Goal: Information Seeking & Learning: Compare options

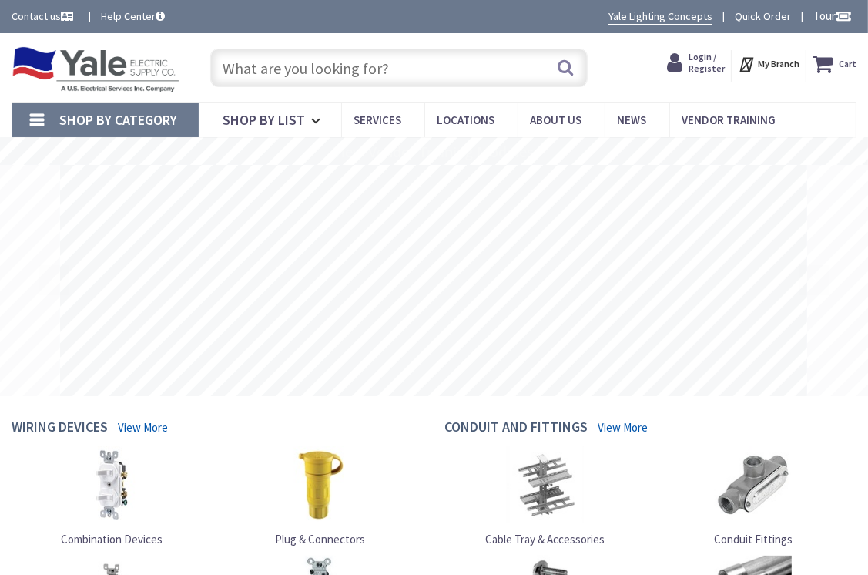
click at [478, 64] on input "text" at bounding box center [399, 68] width 378 height 39
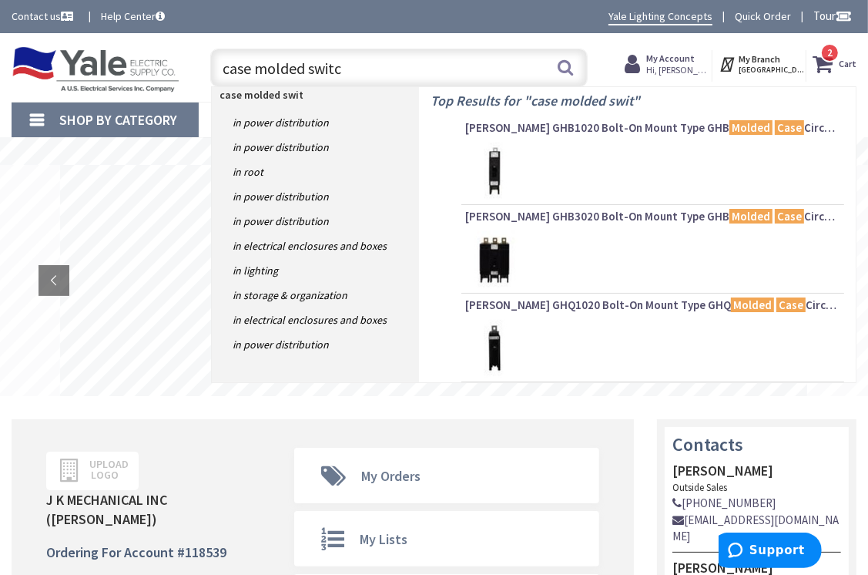
type input "case molded switch"
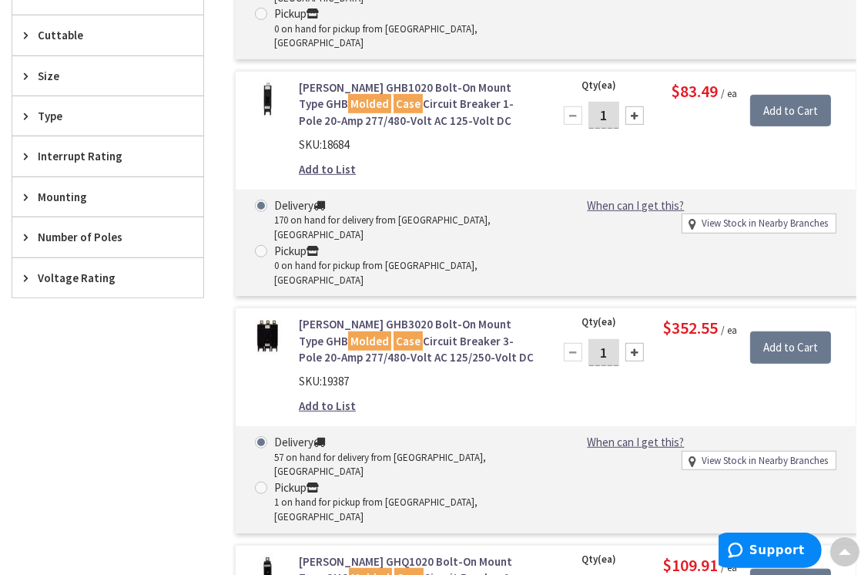
scroll to position [77, 0]
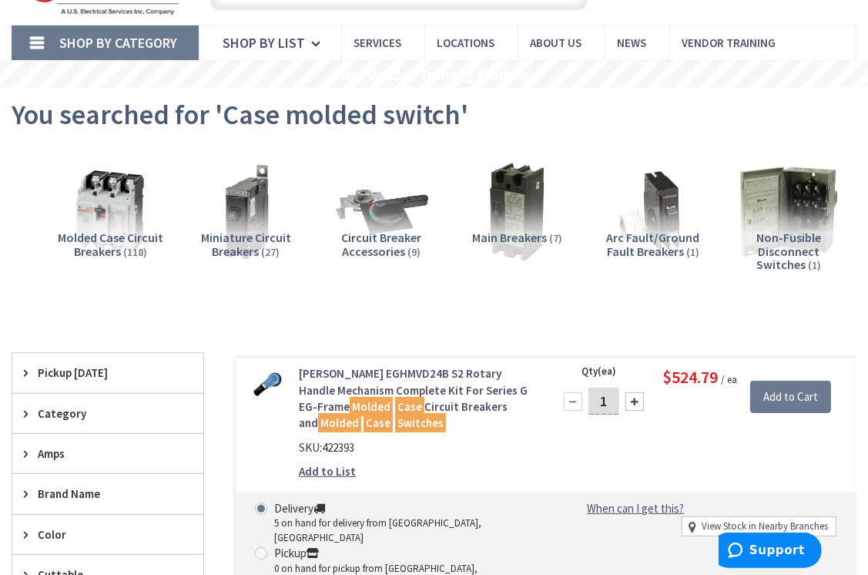
click at [809, 239] on span "Non-Fusible Disconnect Switches" at bounding box center [789, 251] width 65 height 42
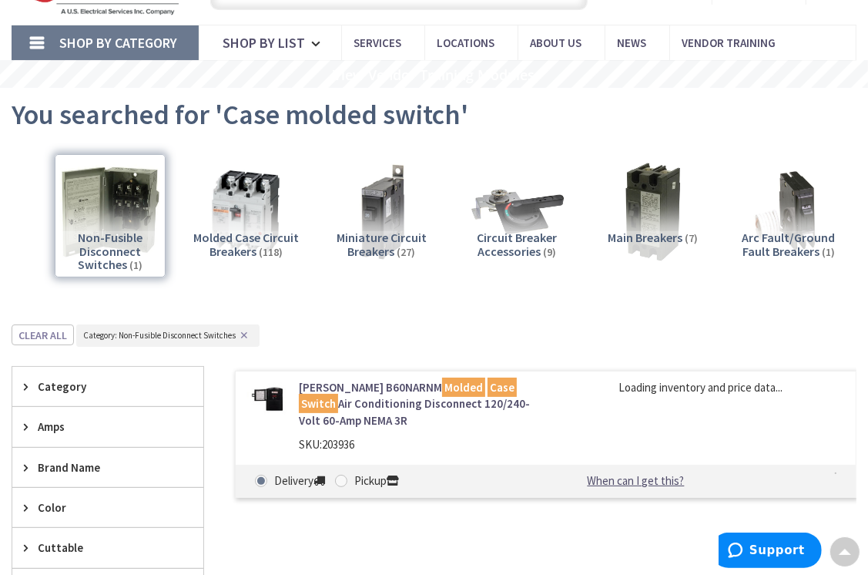
scroll to position [401, 0]
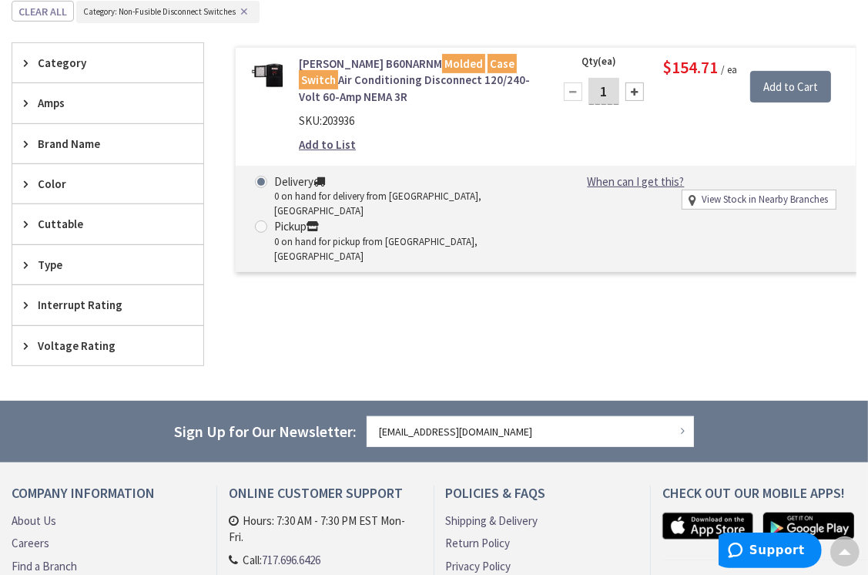
click at [485, 79] on link "Eaton B60NARNM Molded Case Switch Air Conditioning Disconnect 120/240-Volt 60-A…" at bounding box center [416, 79] width 235 height 49
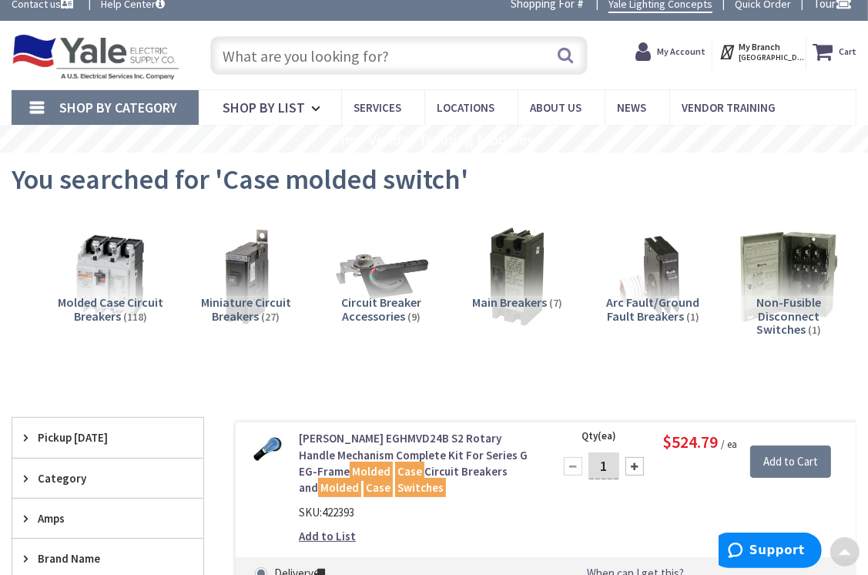
click at [357, 59] on input "text" at bounding box center [399, 55] width 378 height 39
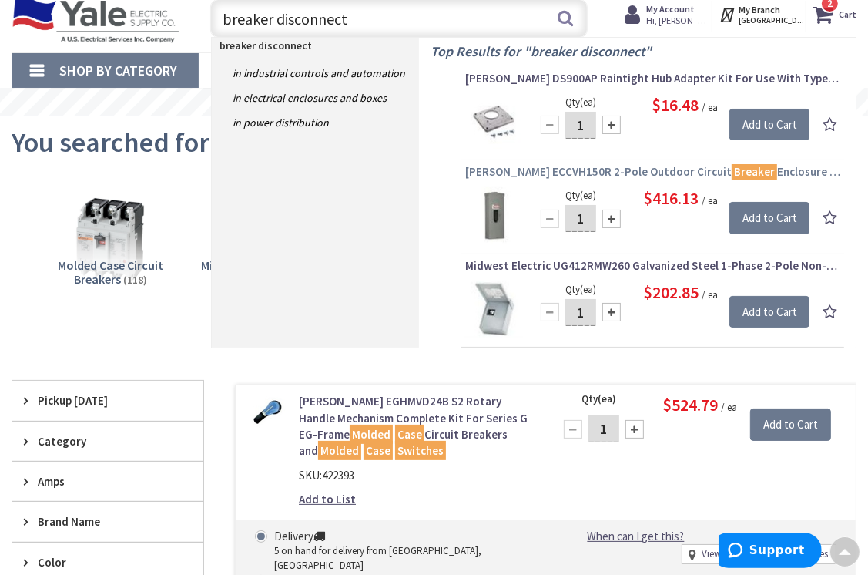
scroll to position [12, 0]
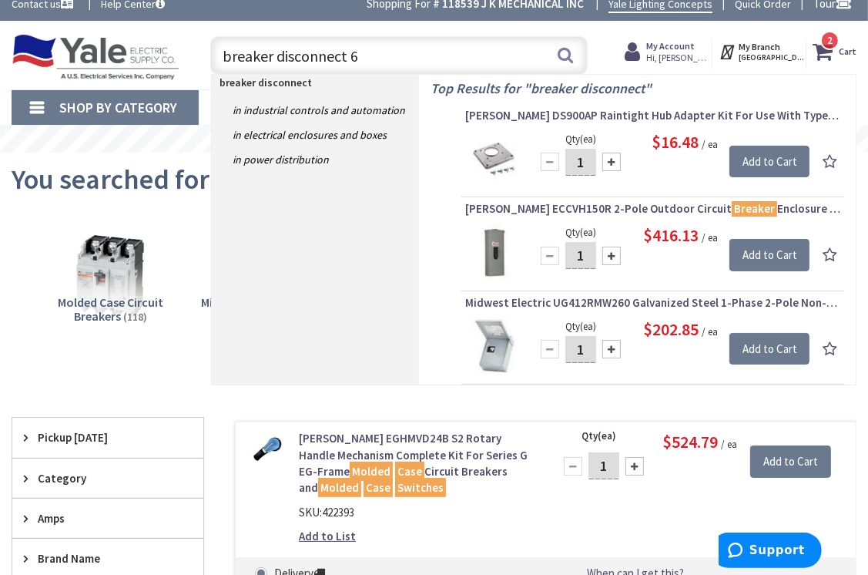
type input "breaker disconnect 60"
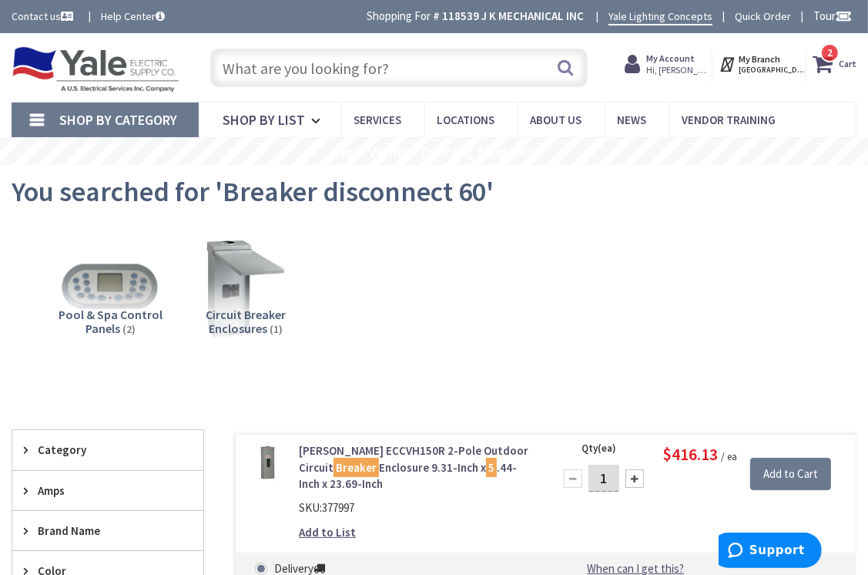
click at [339, 74] on input "text" at bounding box center [399, 68] width 378 height 39
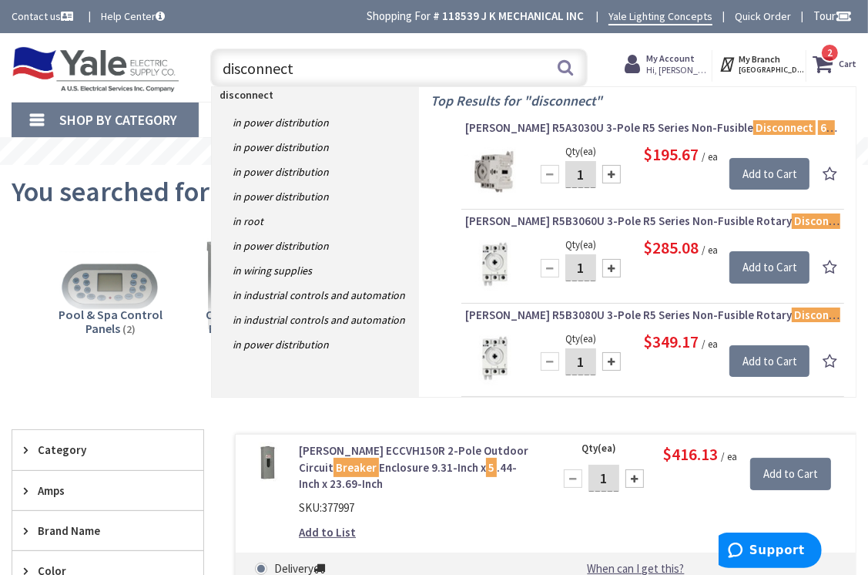
type input "disconnect"
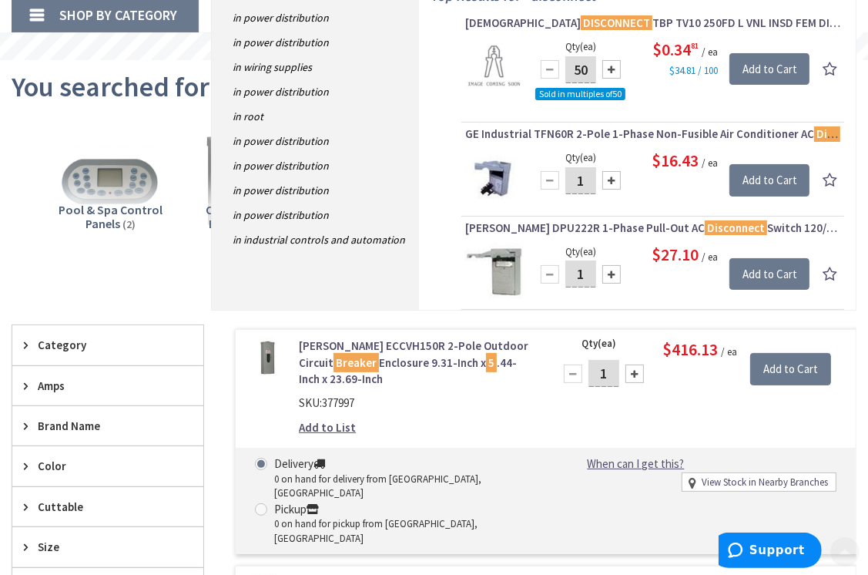
scroll to position [154, 0]
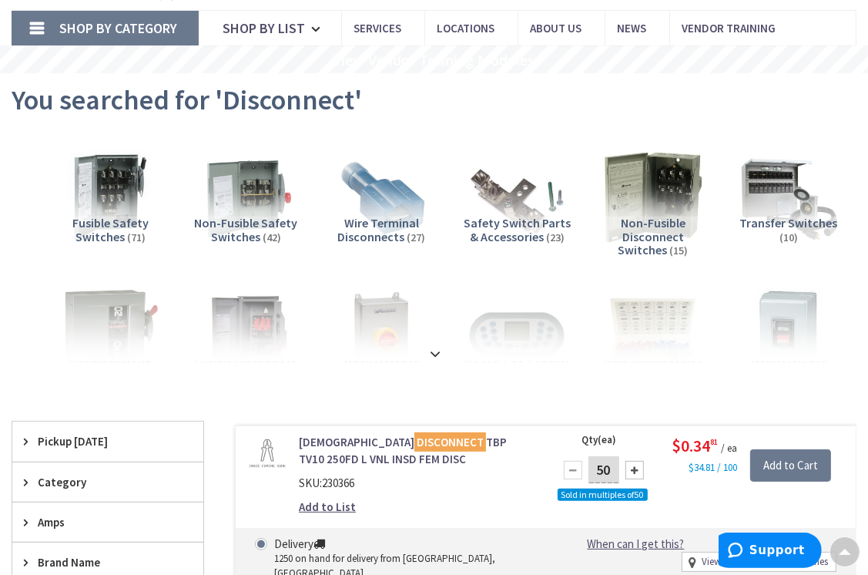
scroll to position [76, 0]
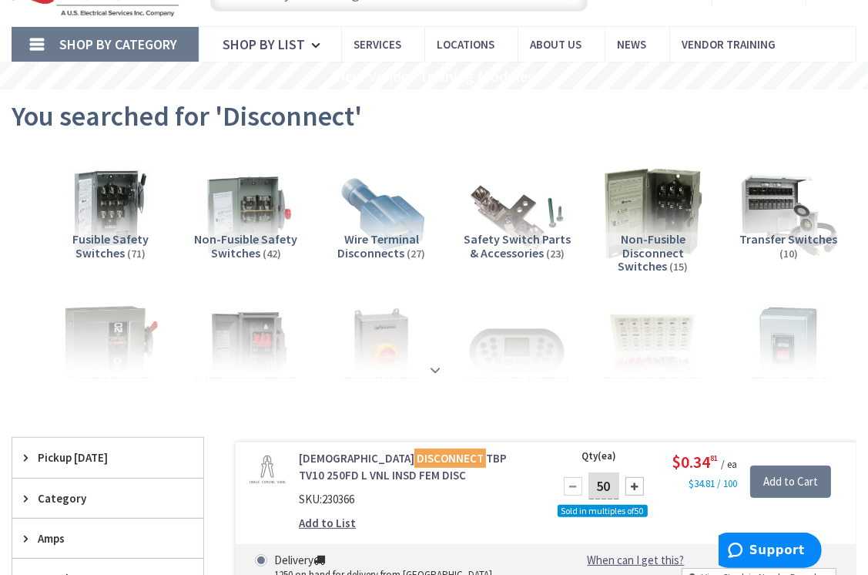
click at [438, 370] on strong at bounding box center [436, 369] width 18 height 17
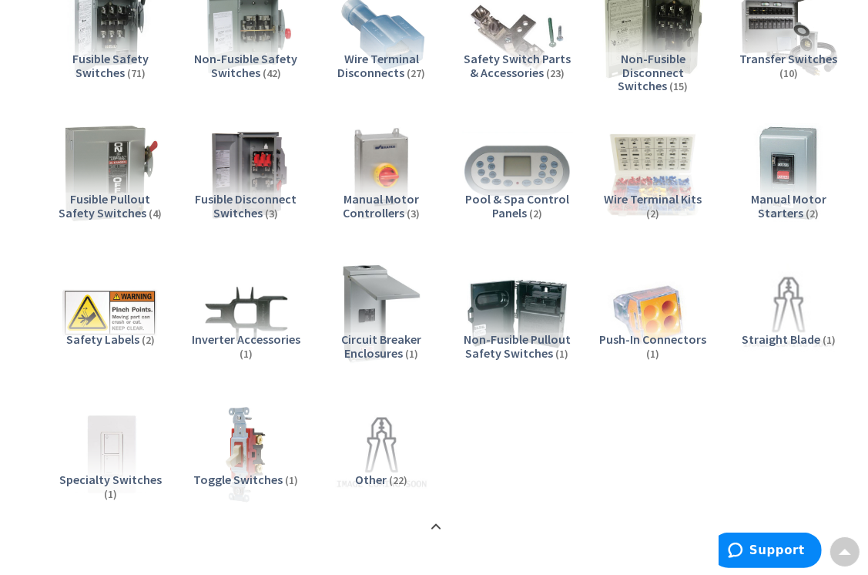
scroll to position [230, 0]
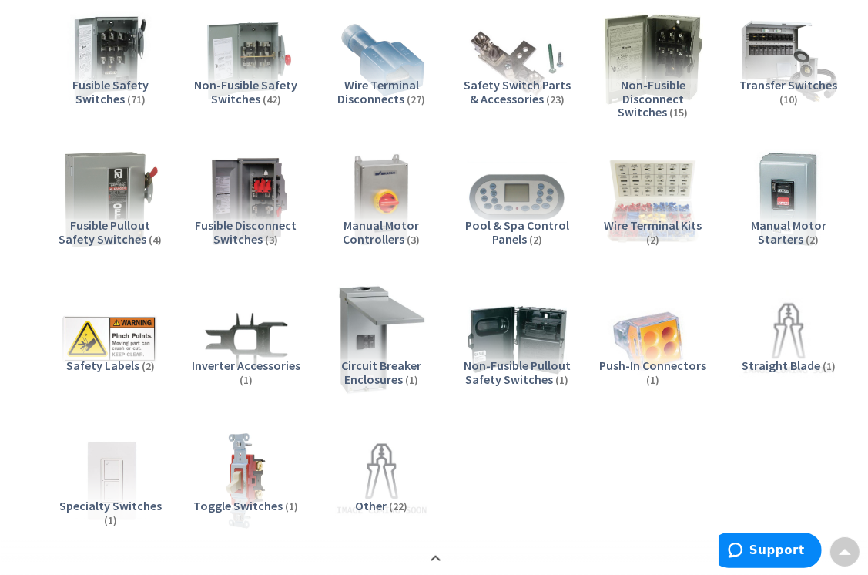
click at [414, 317] on img at bounding box center [382, 340] width 110 height 110
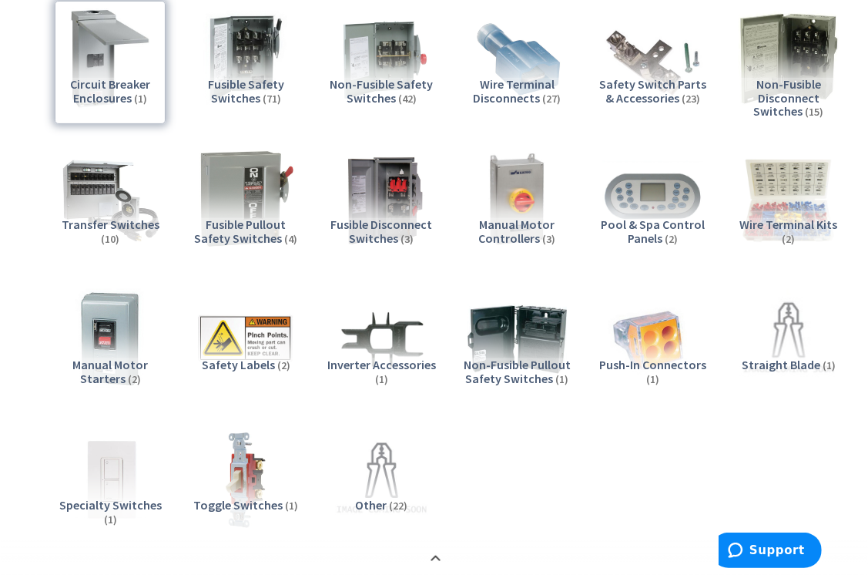
scroll to position [231, 0]
click at [641, 96] on span "Safety Switch Parts & Accessories" at bounding box center [652, 90] width 107 height 29
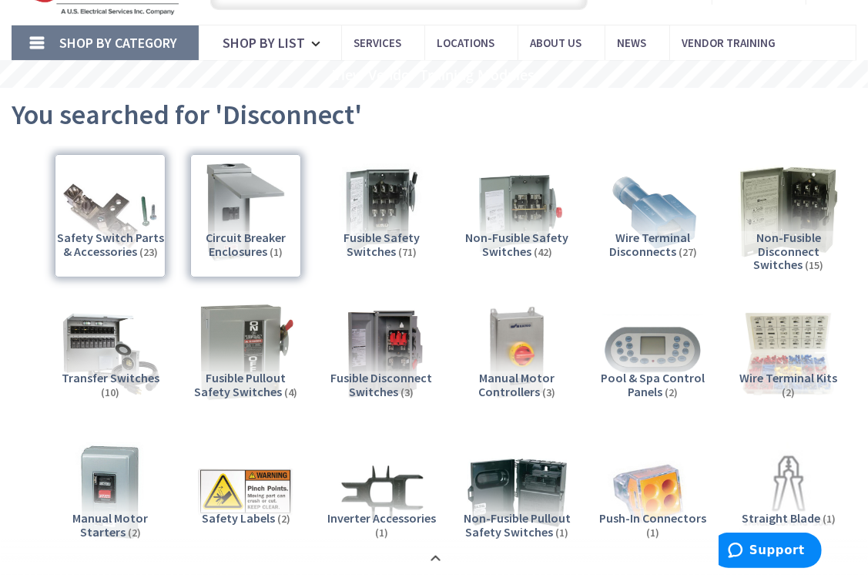
scroll to position [0, 0]
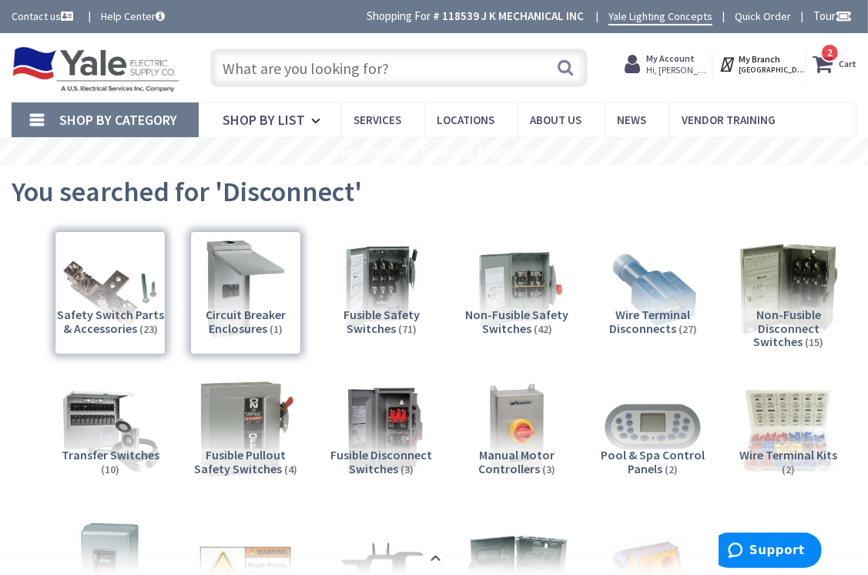
click at [440, 65] on input "text" at bounding box center [399, 68] width 378 height 39
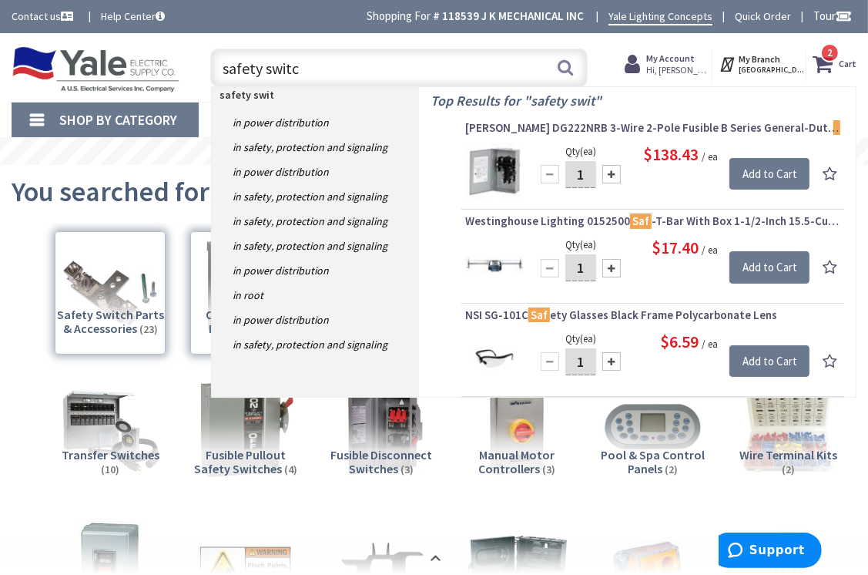
type input "safety switch"
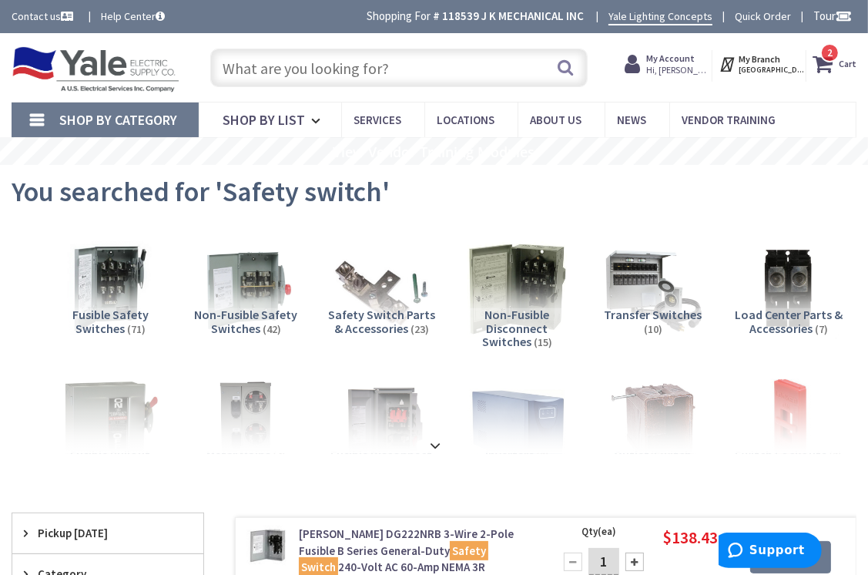
click at [116, 67] on img at bounding box center [96, 69] width 168 height 46
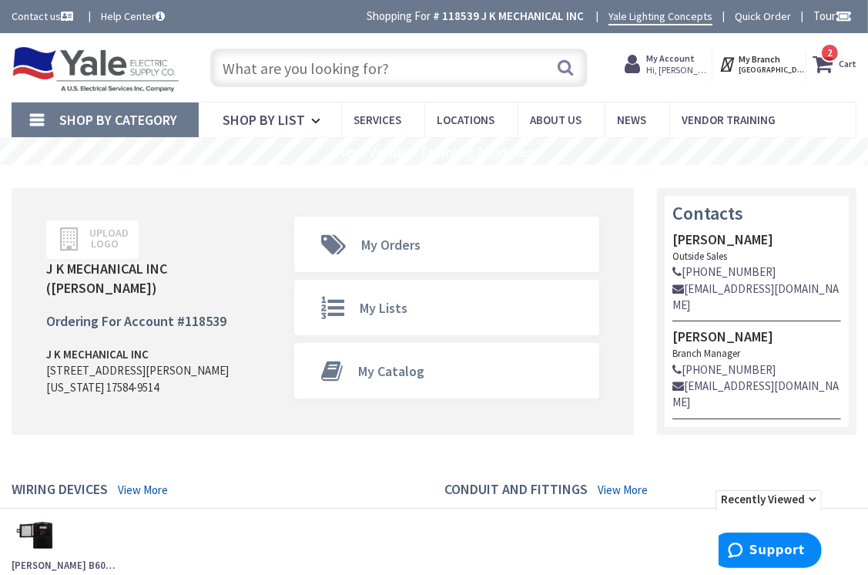
click at [342, 60] on input "text" at bounding box center [399, 68] width 378 height 39
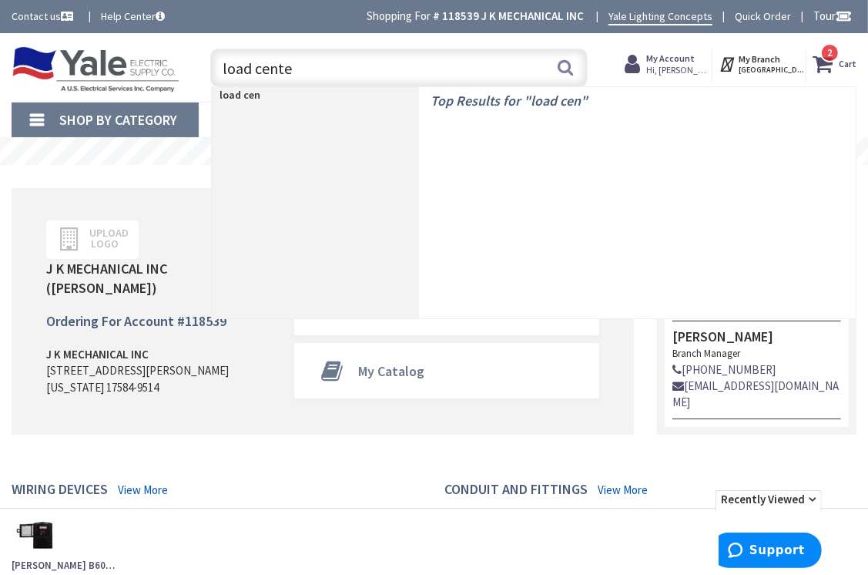
type input "load center"
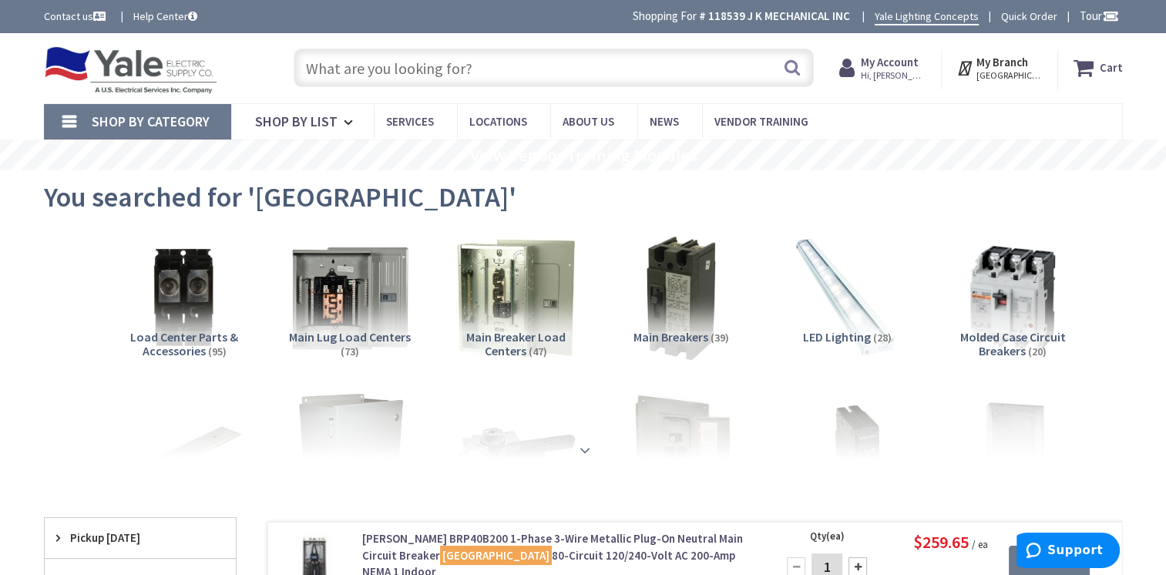
click at [579, 457] on div at bounding box center [583, 416] width 1002 height 85
click at [379, 332] on span "Main Lug Load Centers" at bounding box center [350, 336] width 122 height 15
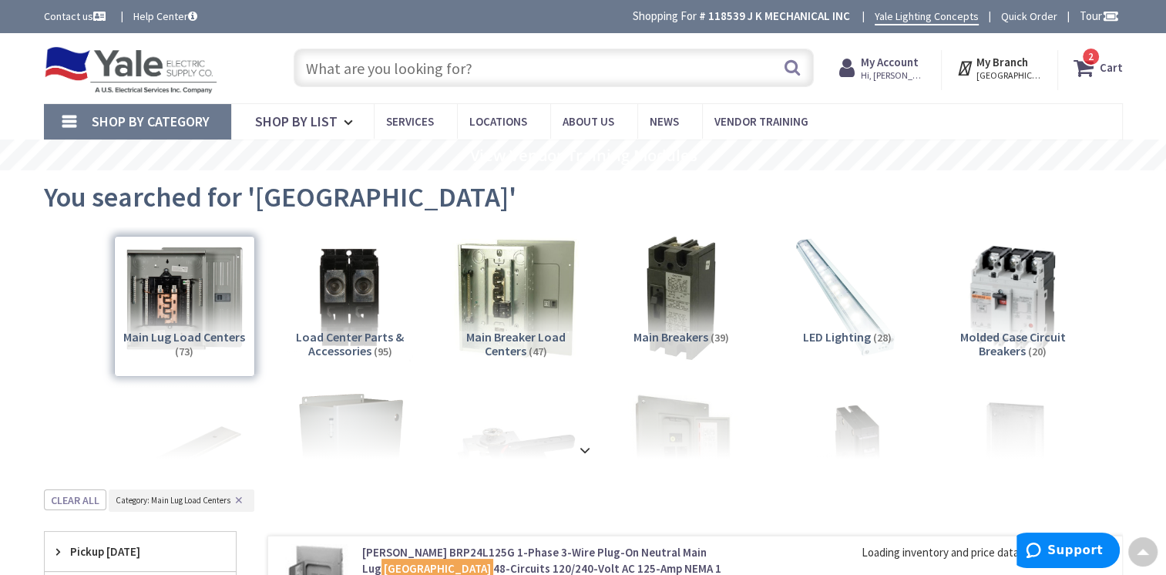
scroll to position [488, 0]
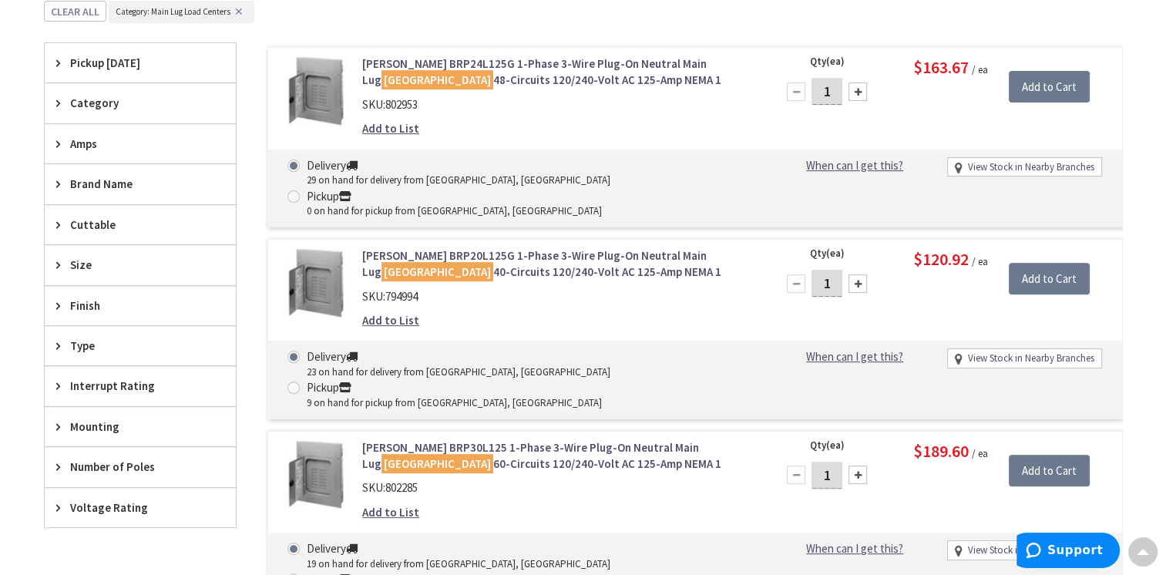
click at [61, 140] on icon at bounding box center [62, 144] width 12 height 12
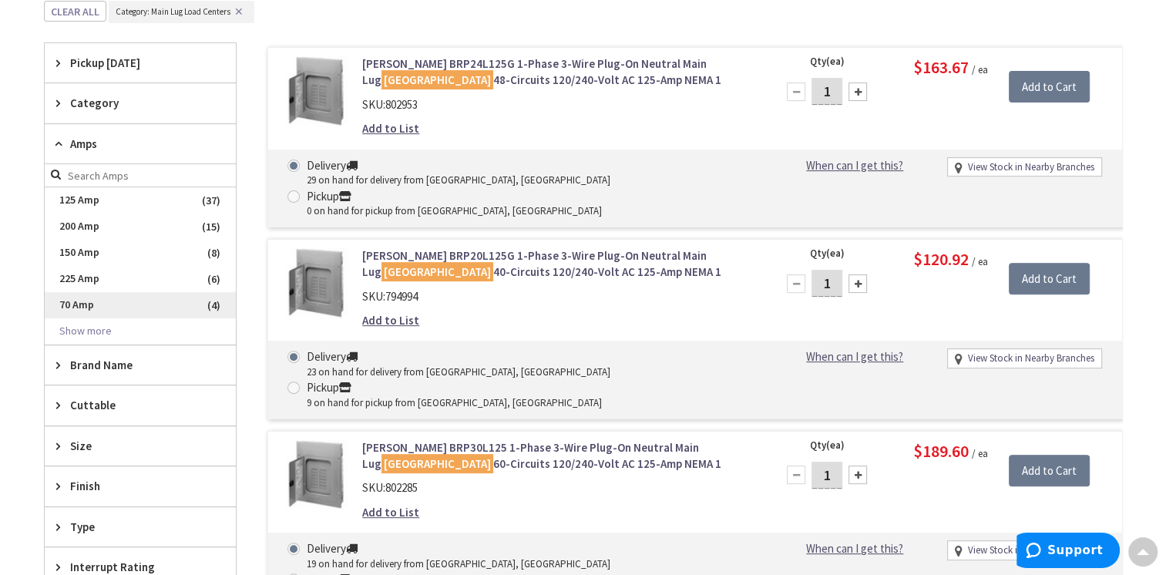
click at [79, 300] on span "70 Amp" at bounding box center [140, 305] width 191 height 26
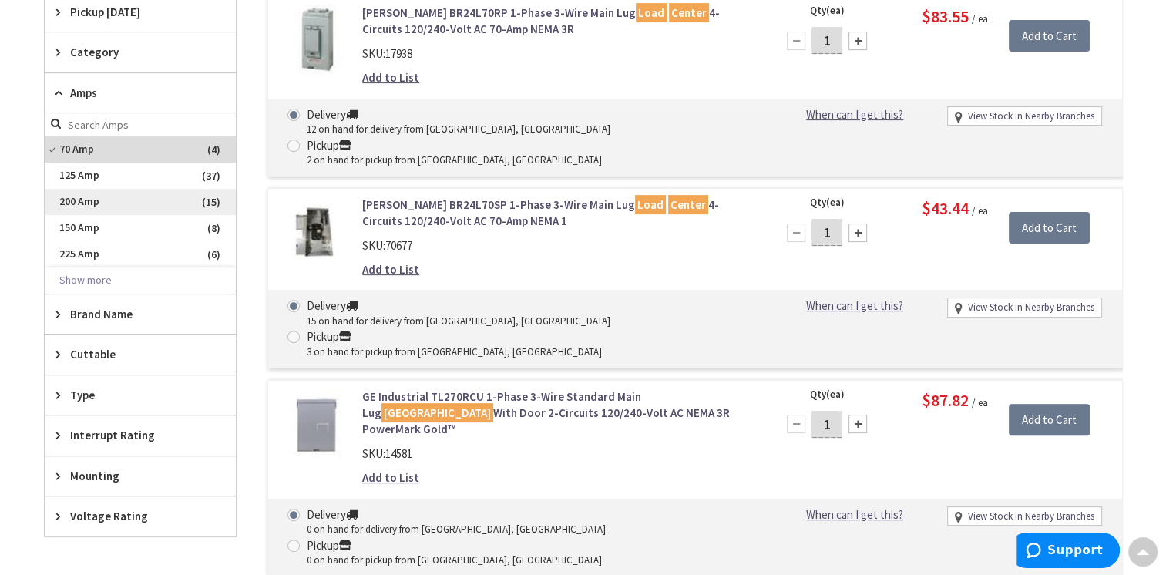
scroll to position [500, 0]
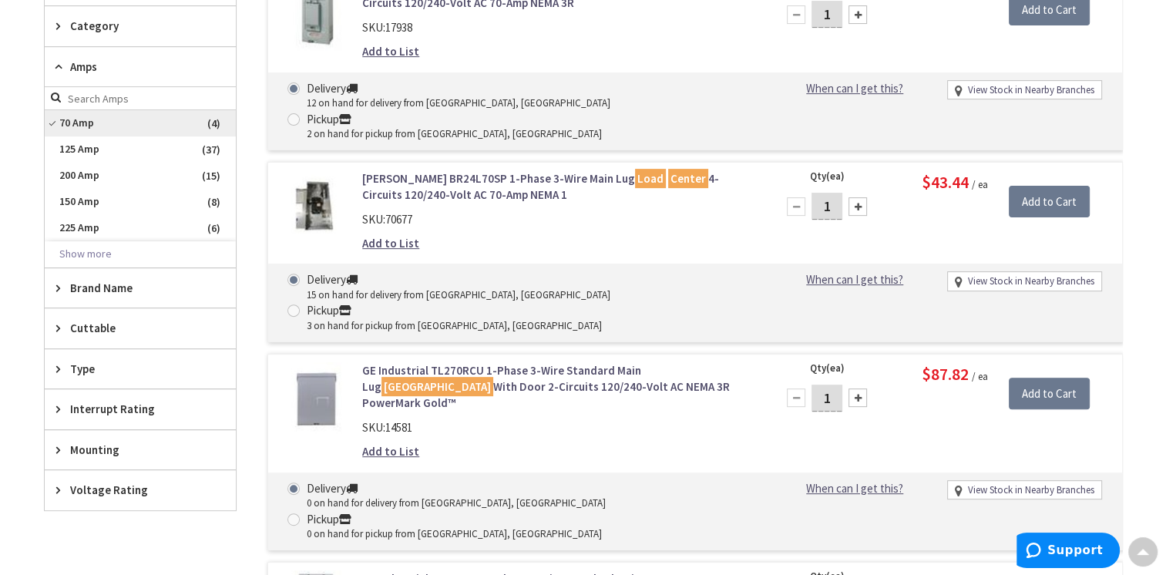
click at [75, 122] on span "70 Amp" at bounding box center [140, 123] width 191 height 26
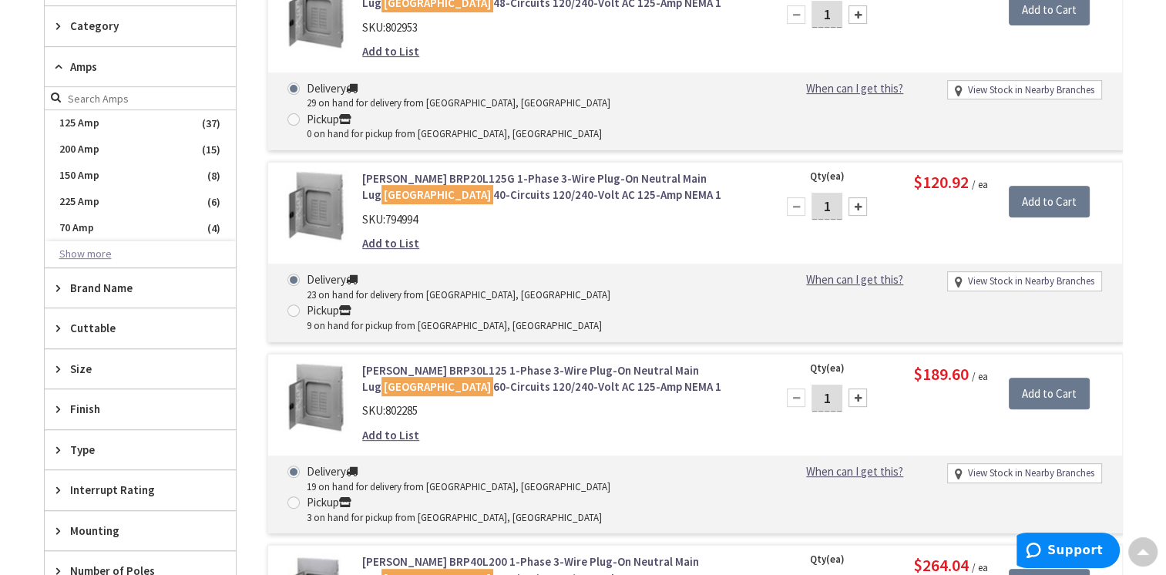
click at [86, 251] on button "Show more" at bounding box center [140, 254] width 191 height 26
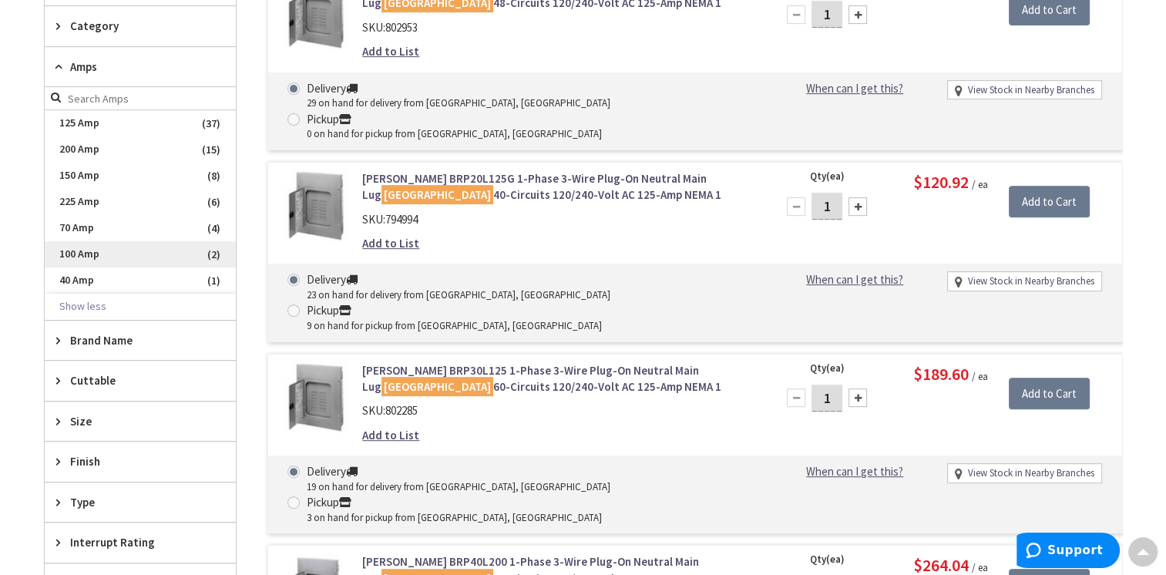
click at [99, 257] on span "100 Amp" at bounding box center [140, 254] width 191 height 26
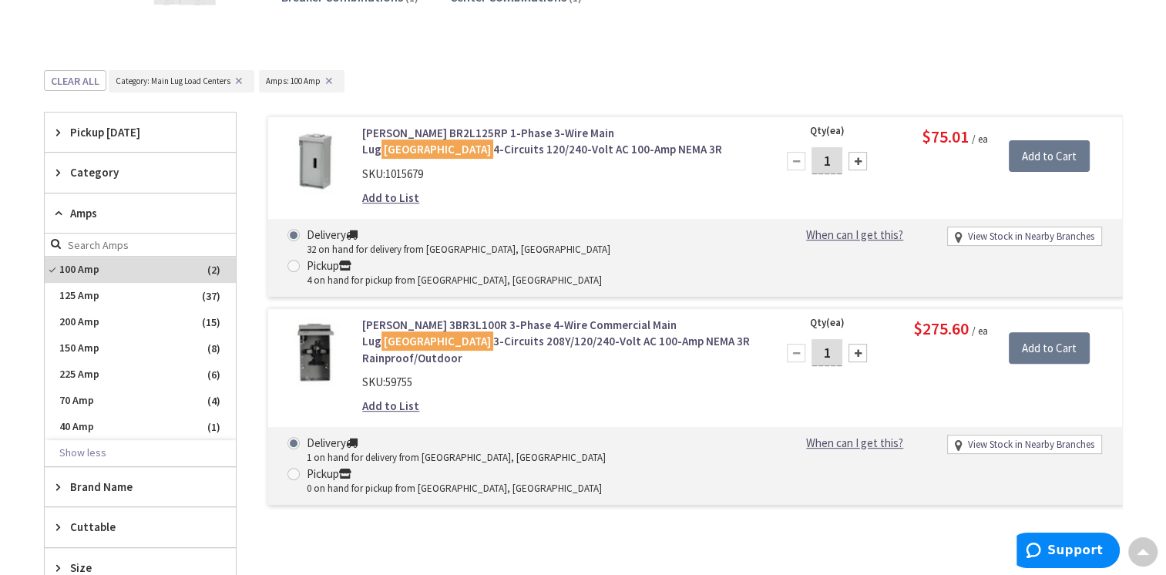
scroll to position [504, 0]
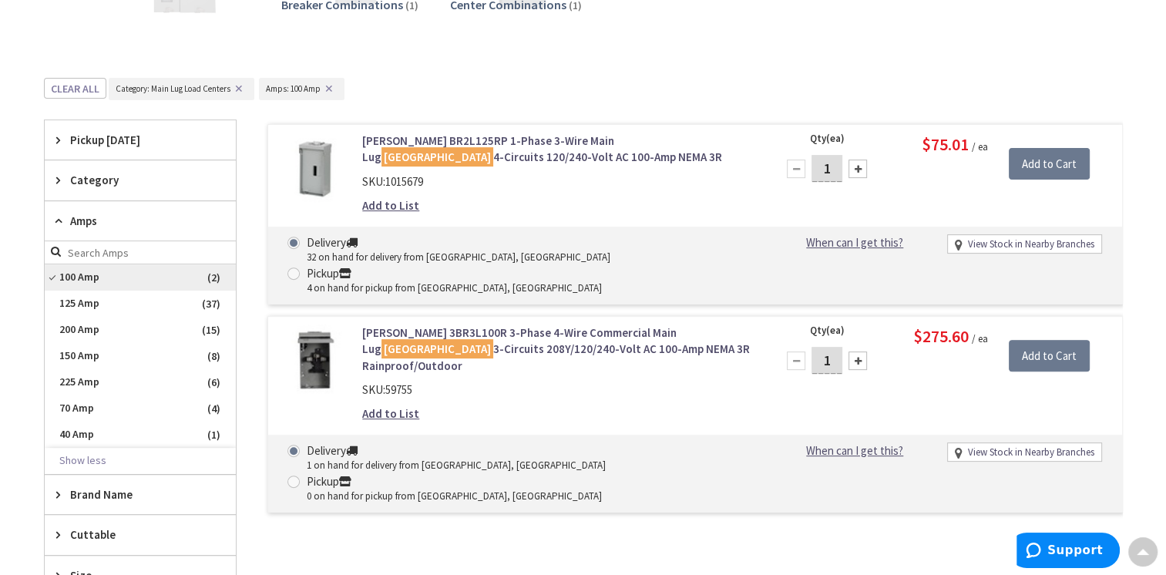
click at [60, 273] on span "100 Amp" at bounding box center [140, 277] width 191 height 26
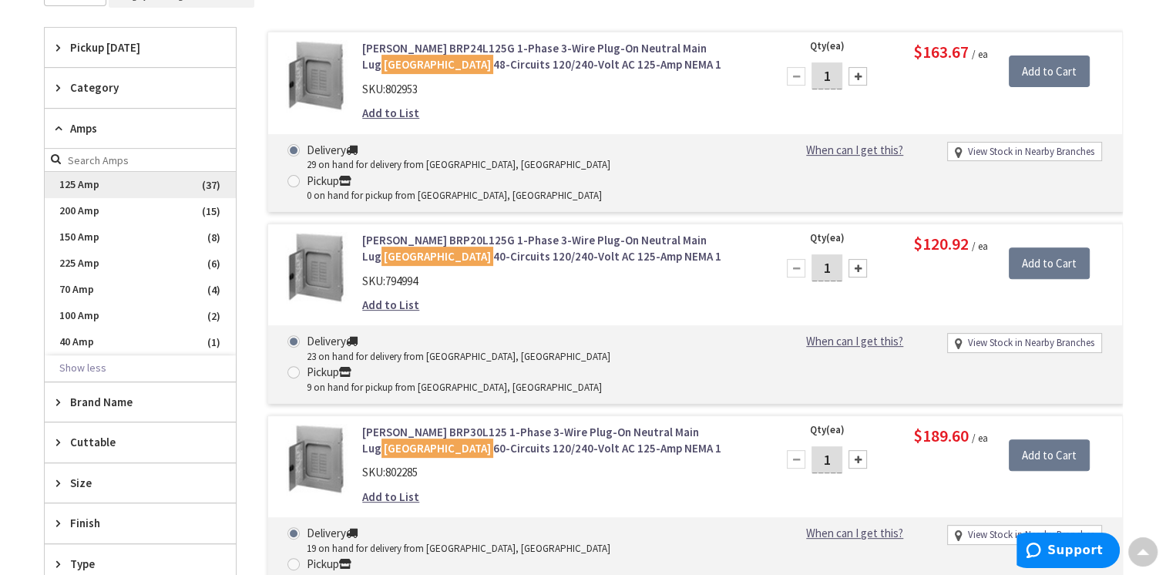
click at [88, 186] on span "125 Amp" at bounding box center [140, 185] width 191 height 26
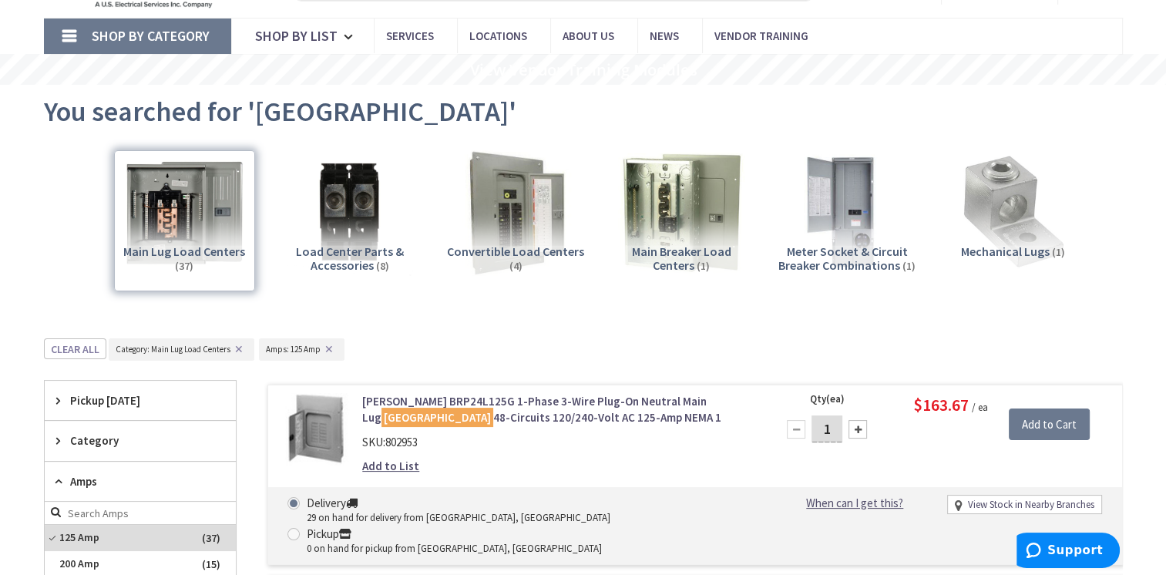
scroll to position [231, 0]
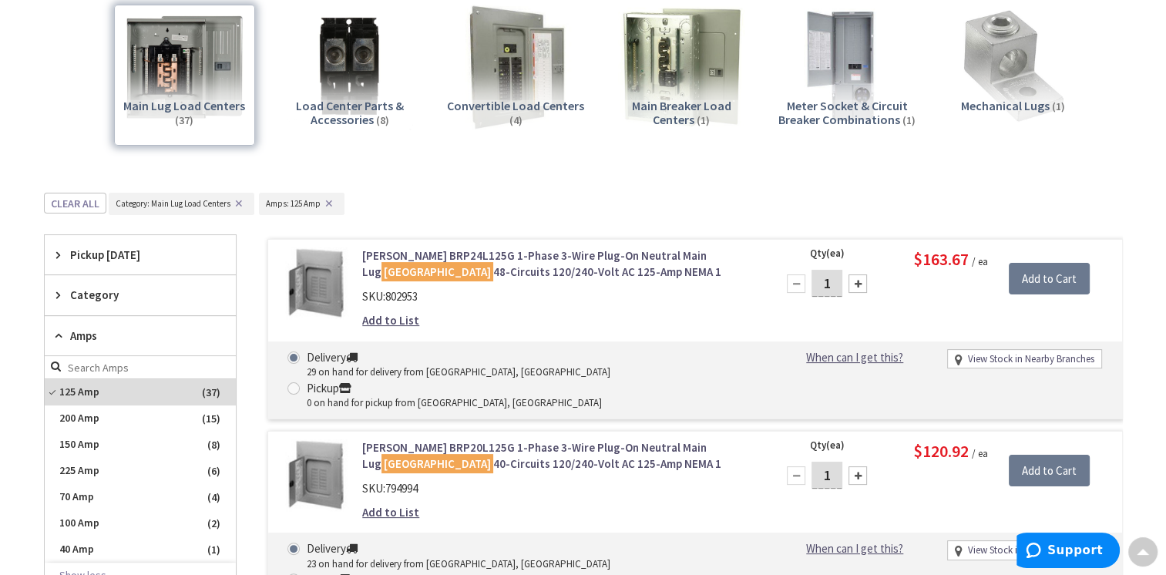
click at [52, 331] on div "Amps" at bounding box center [140, 336] width 191 height 40
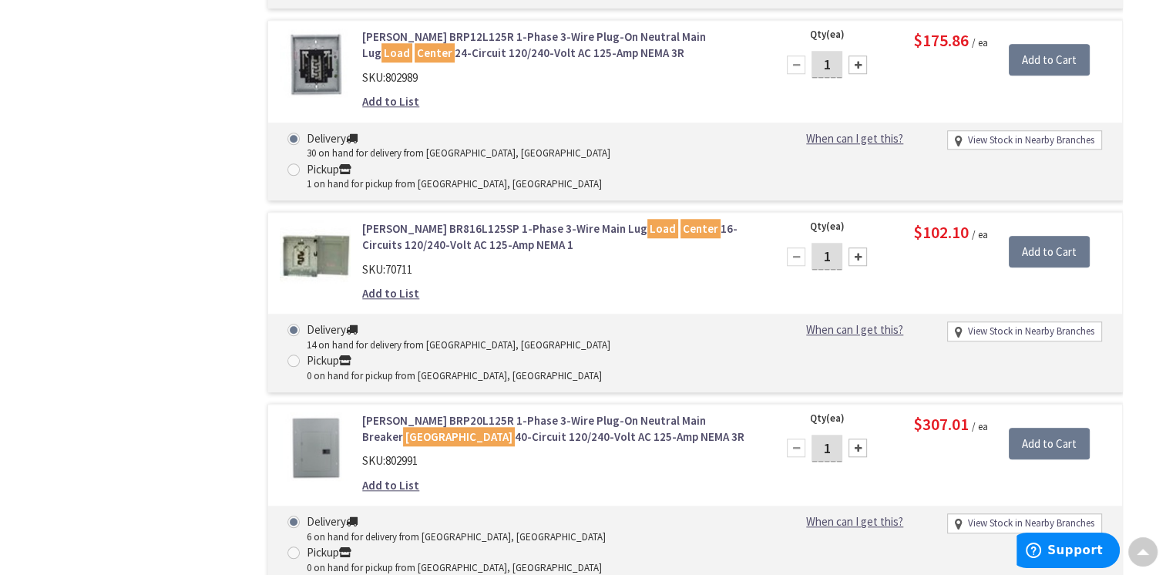
scroll to position [1387, 0]
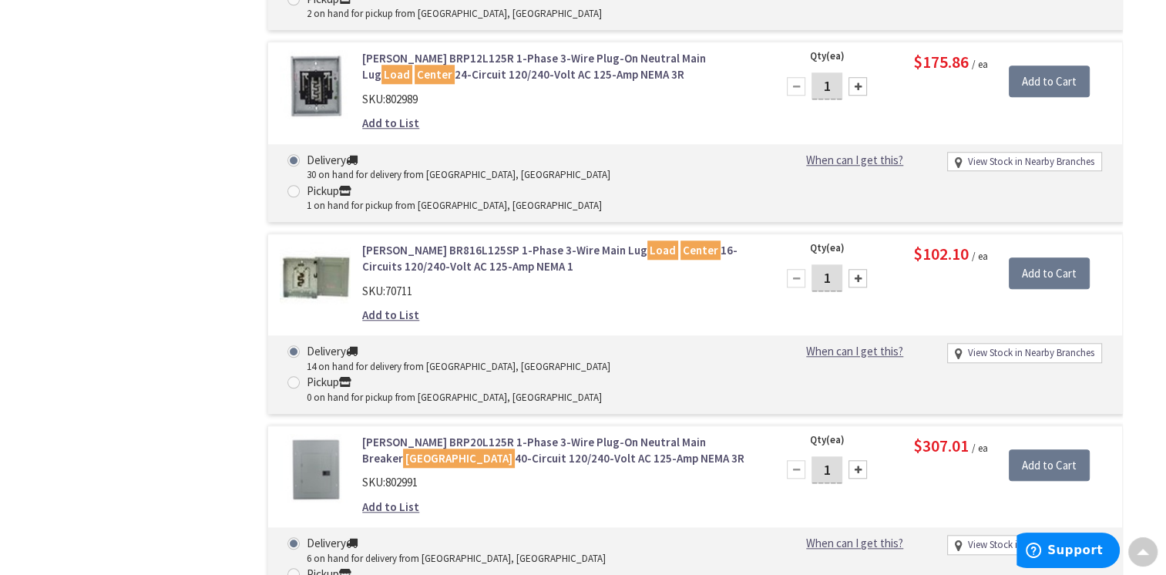
click at [647, 240] on mark "Load" at bounding box center [662, 249] width 31 height 19
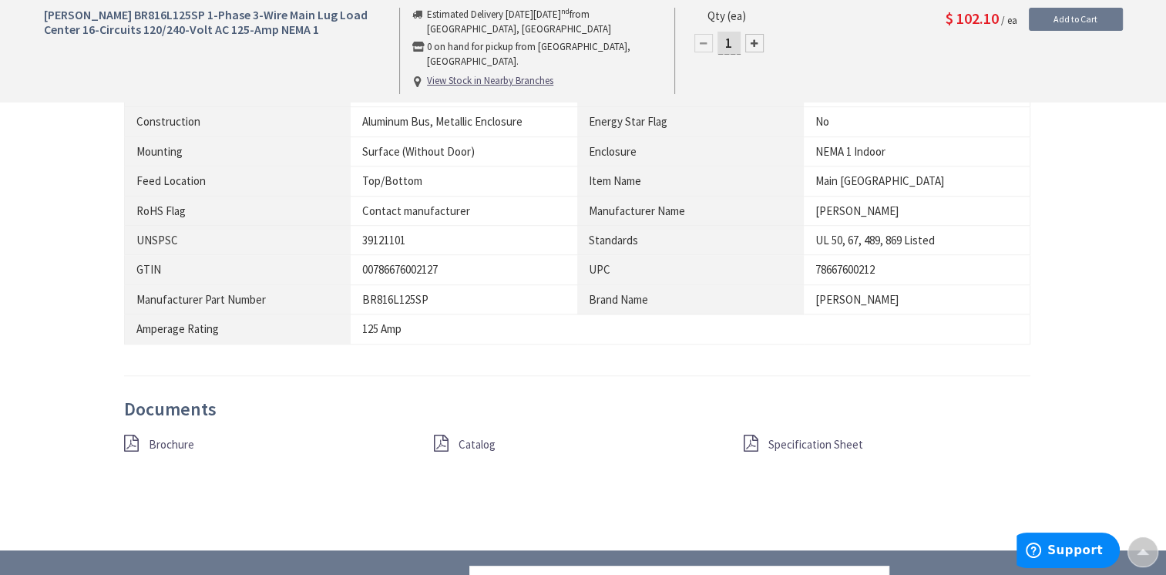
scroll to position [1156, 0]
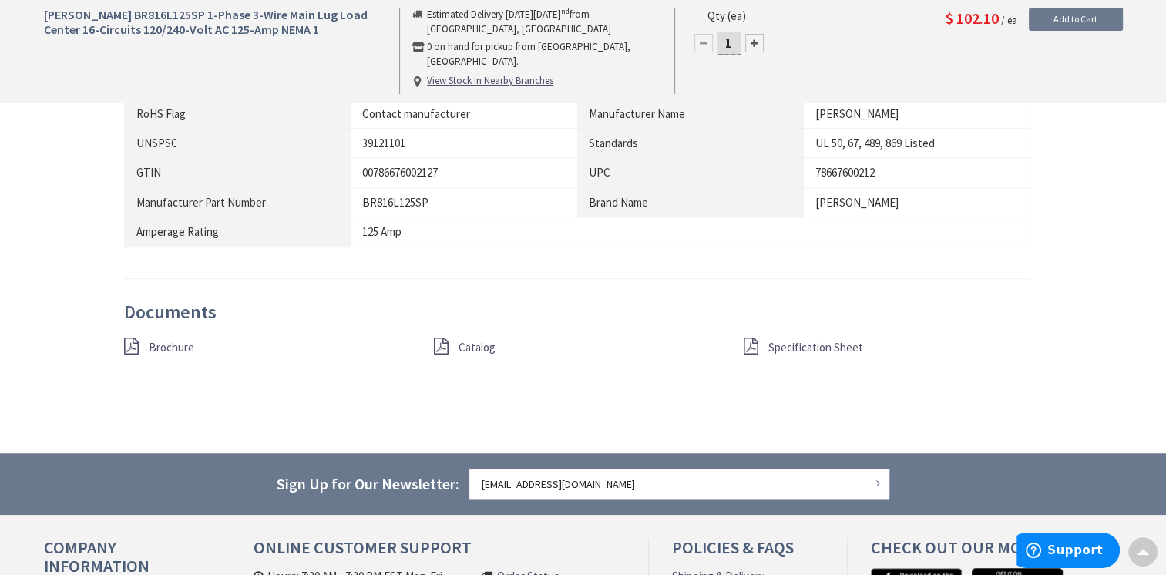
click at [817, 347] on span "Specification Sheet" at bounding box center [815, 347] width 95 height 15
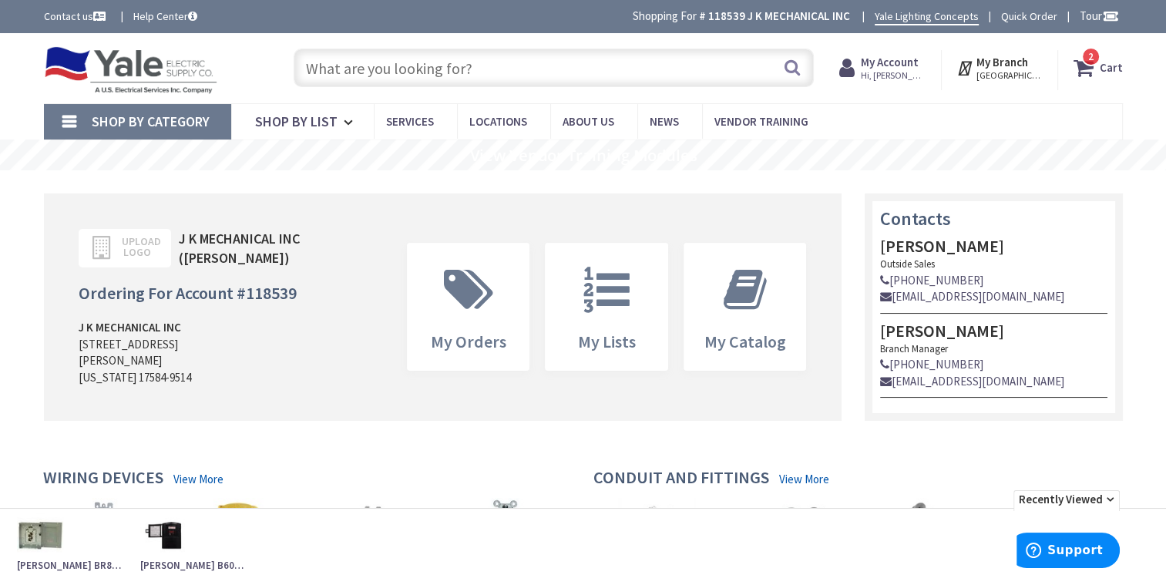
scroll to position [231, 0]
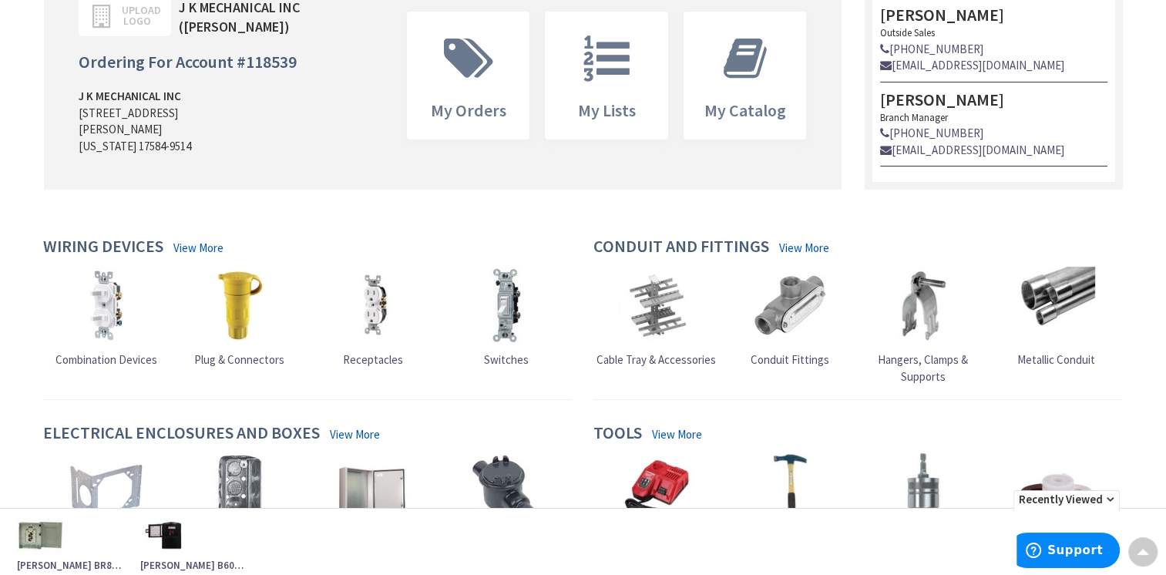
click at [46, 525] on img at bounding box center [40, 535] width 46 height 46
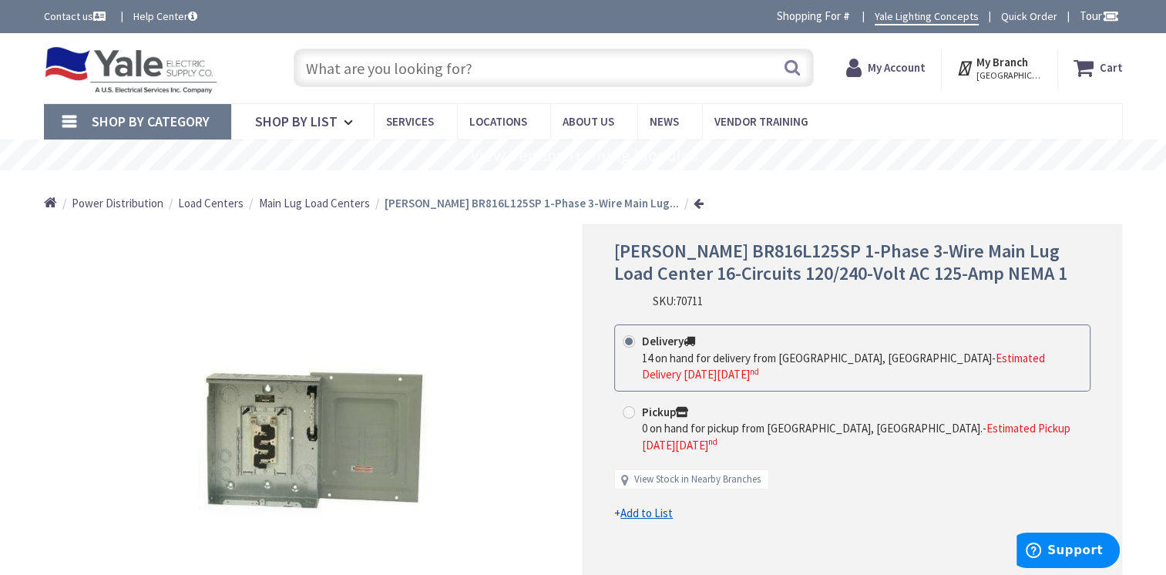
click at [322, 199] on span "Main Lug Load Centers" at bounding box center [314, 203] width 111 height 15
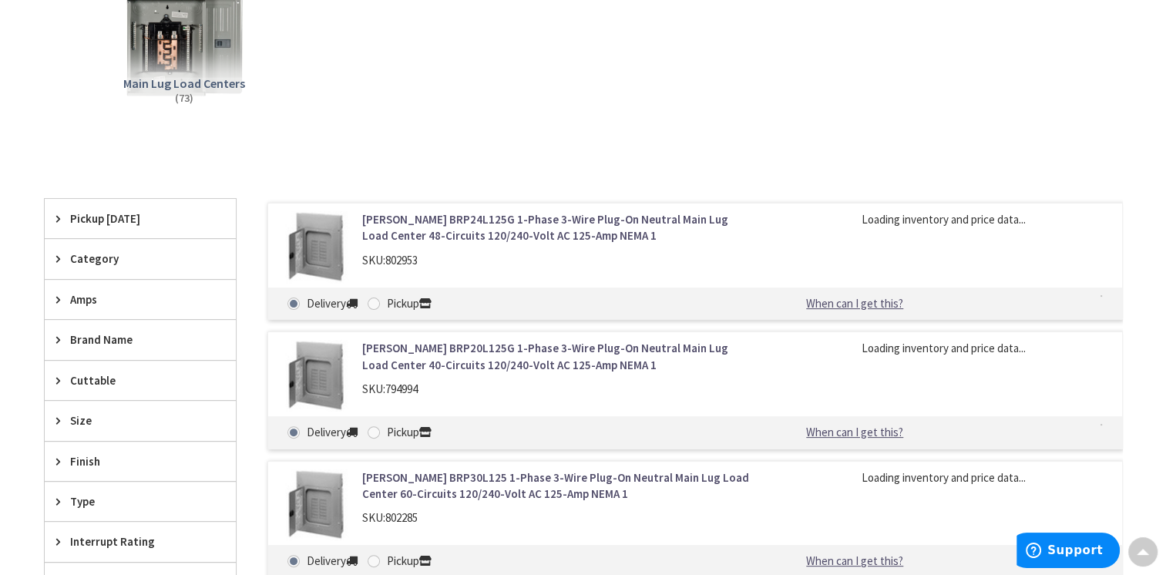
click at [60, 300] on icon at bounding box center [62, 300] width 12 height 12
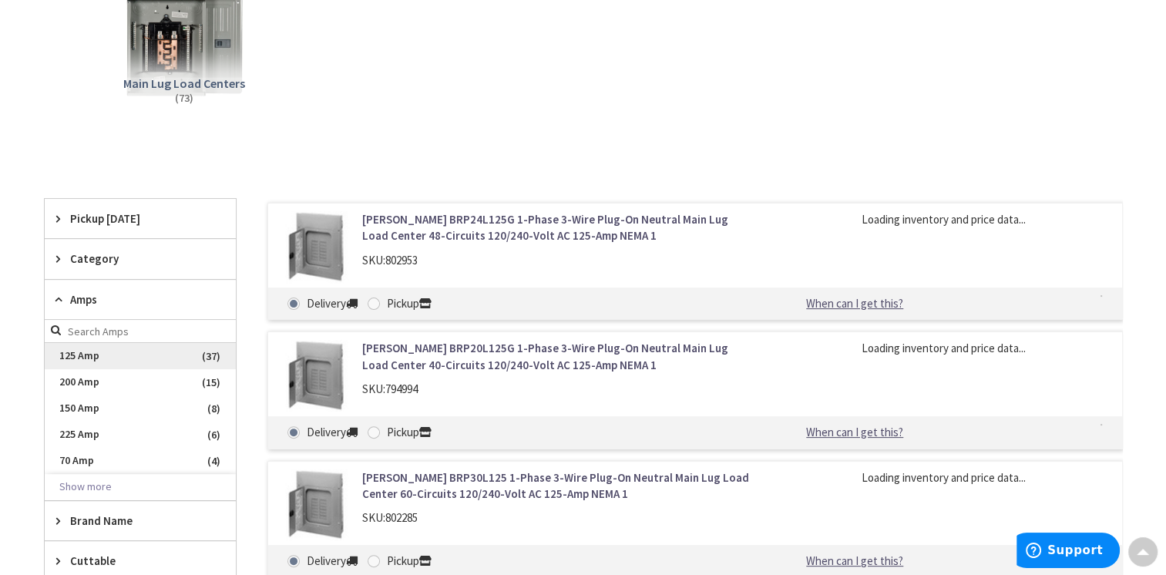
click at [71, 356] on span "125 Amp" at bounding box center [140, 356] width 191 height 26
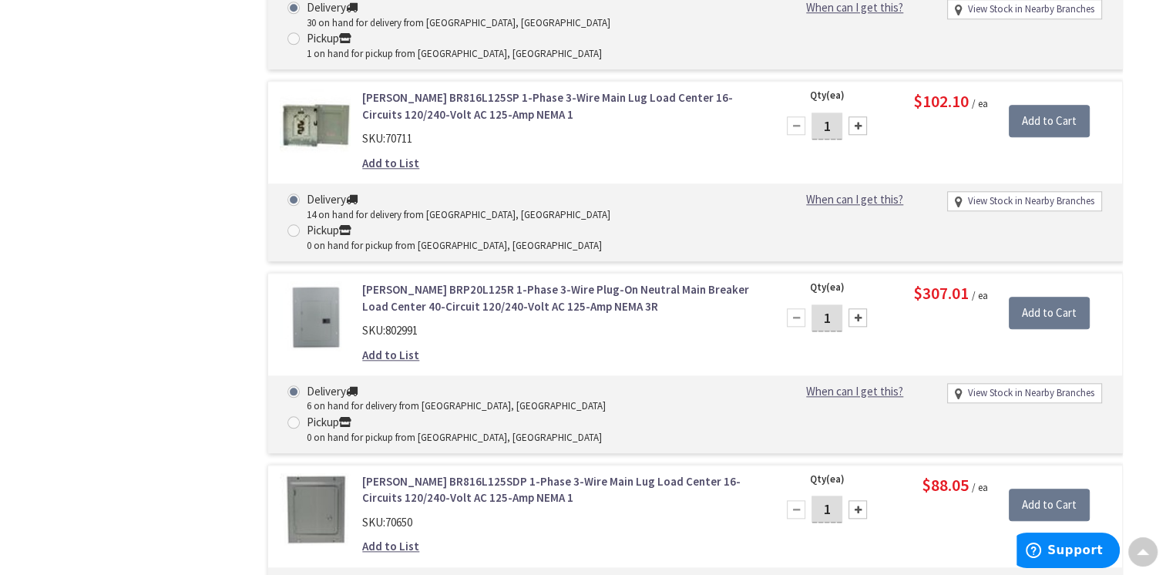
scroll to position [1618, 0]
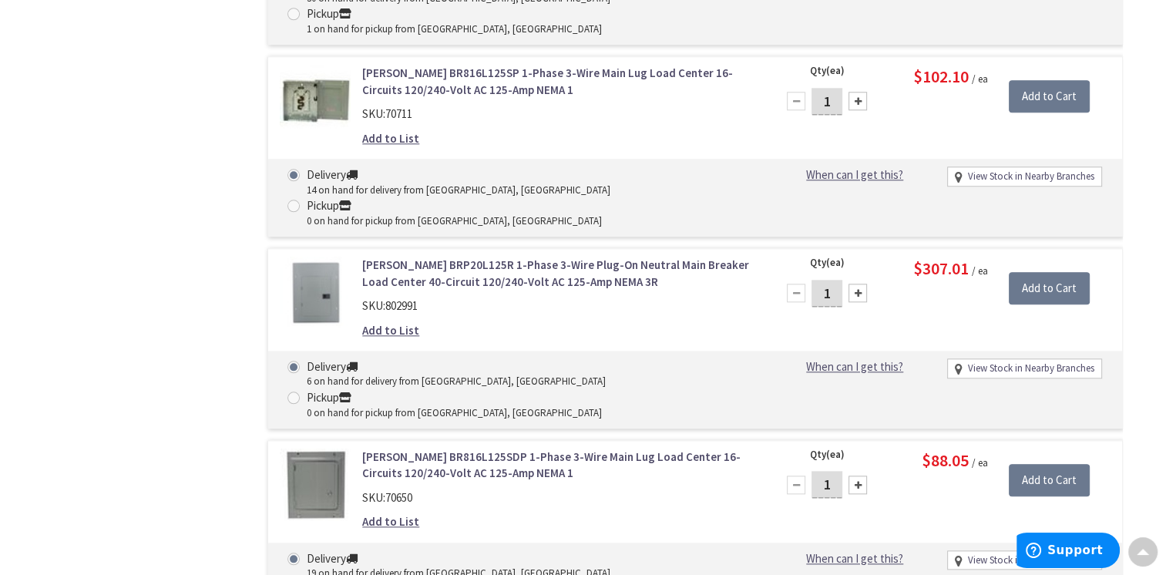
click at [674, 448] on link "Eaton BR816L125SDP 1-Phase 3-Wire Main Lug Load Center 16-Circuits 120/240-Volt…" at bounding box center [558, 464] width 392 height 33
click at [669, 448] on link "Eaton BR816L125SDP 1-Phase 3-Wire Main Lug Load Center 16-Circuits 120/240-Volt…" at bounding box center [558, 464] width 392 height 33
